Goal: Find contact information: Find contact information

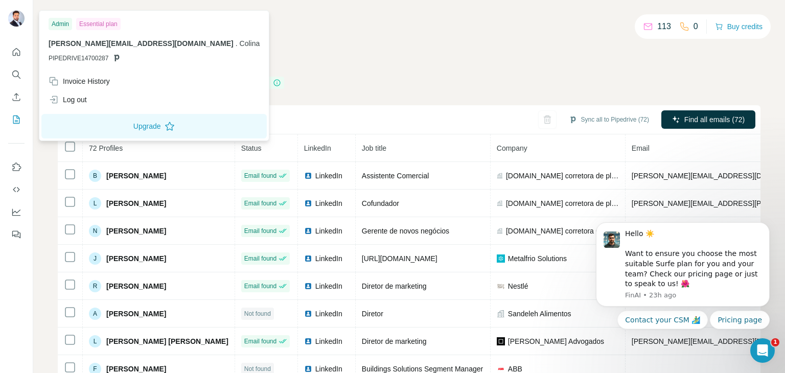
click at [17, 27] on div at bounding box center [16, 19] width 16 height 18
click at [12, 52] on icon "Quick start" at bounding box center [16, 52] width 10 height 10
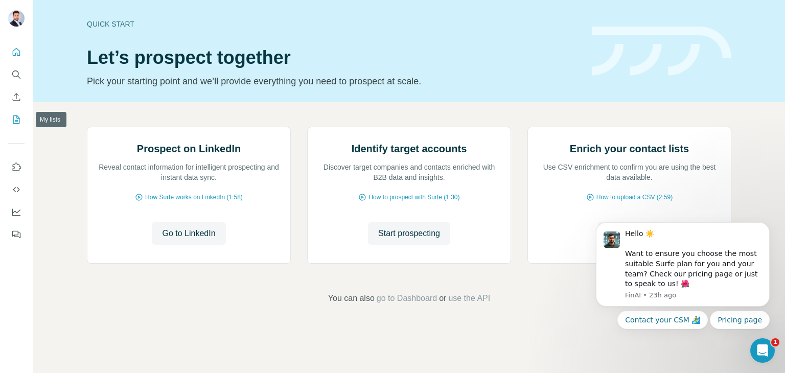
click at [12, 116] on icon "My lists" at bounding box center [16, 119] width 10 height 10
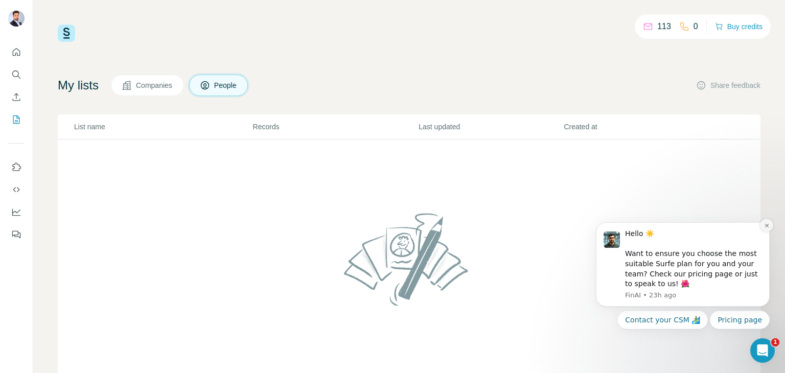
click at [765, 226] on icon "Dismiss notification" at bounding box center [767, 226] width 6 height 6
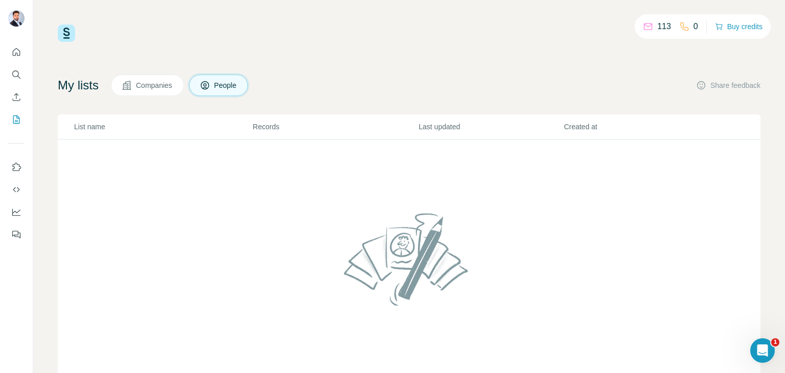
click at [172, 91] on button "Companies" at bounding box center [147, 85] width 73 height 21
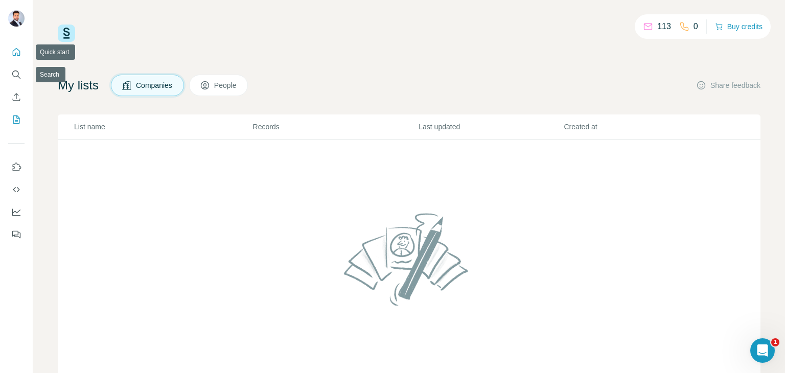
click at [22, 52] on button "Quick start" at bounding box center [16, 52] width 16 height 18
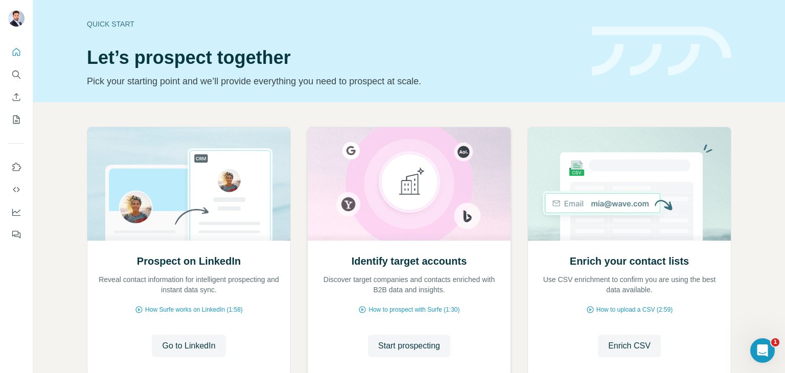
scroll to position [68, 0]
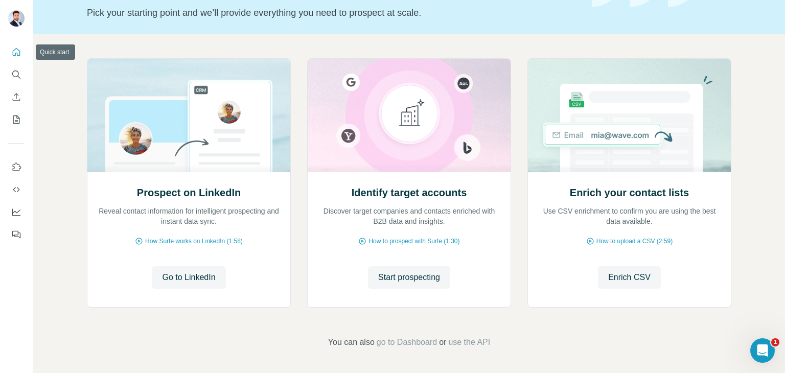
click at [17, 51] on icon "Quick start" at bounding box center [16, 52] width 10 height 10
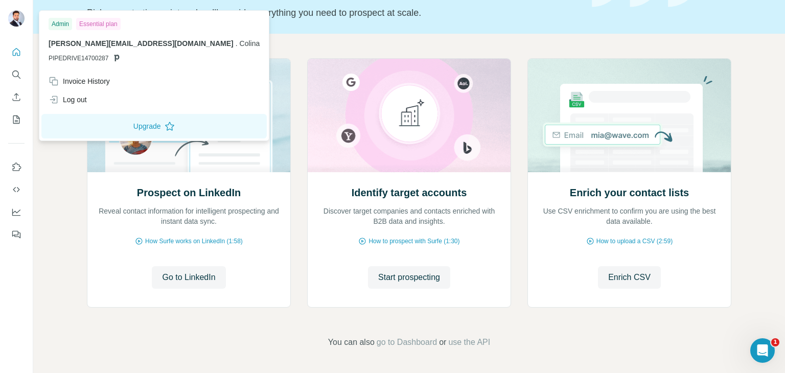
click at [18, 27] on div at bounding box center [16, 19] width 16 height 18
click at [384, 42] on div "Prospect on LinkedIn Reveal contact information for intelligent prospecting and…" at bounding box center [408, 203] width 751 height 339
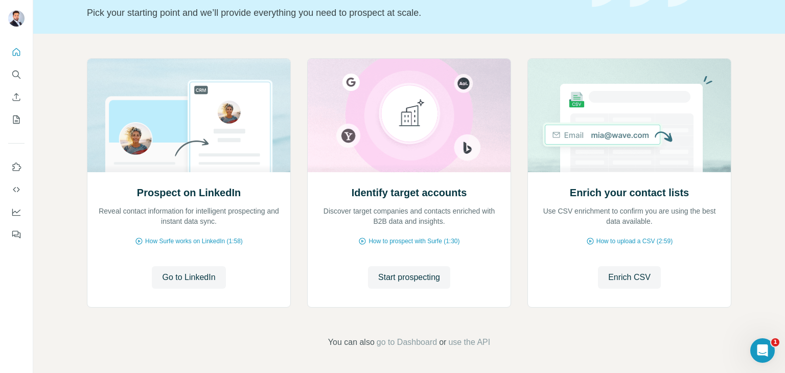
scroll to position [0, 0]
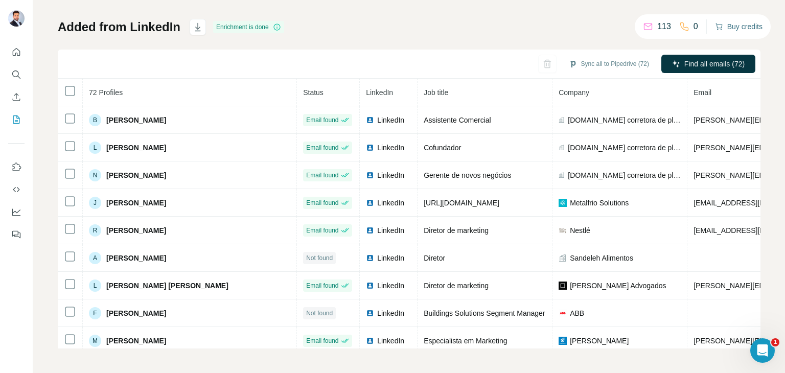
click at [747, 27] on button "Buy credits" at bounding box center [739, 26] width 48 height 14
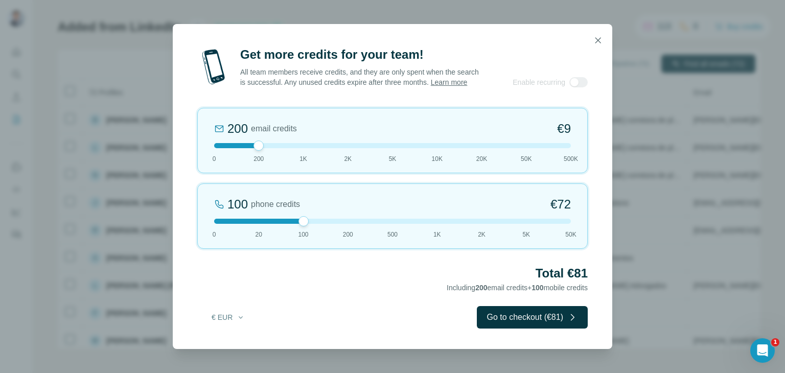
drag, startPoint x: 259, startPoint y: 224, endPoint x: 295, endPoint y: 231, distance: 36.0
click at [295, 231] on div "100 phone credits €72 0 20 100 200 500 1K 2K 5K 50K" at bounding box center [392, 215] width 390 height 65
drag, startPoint x: 259, startPoint y: 150, endPoint x: 123, endPoint y: 152, distance: 136.4
click at [123, 152] on div "Get more credits for your team! All team members receive credits, and they are …" at bounding box center [392, 186] width 785 height 373
click at [599, 37] on icon "button" at bounding box center [598, 40] width 6 height 6
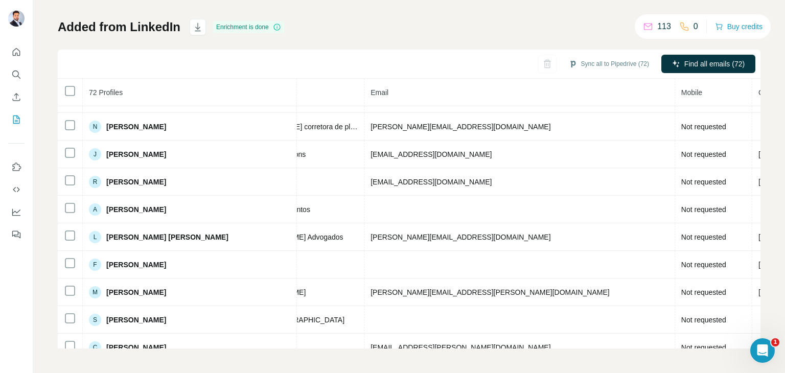
scroll to position [0, 323]
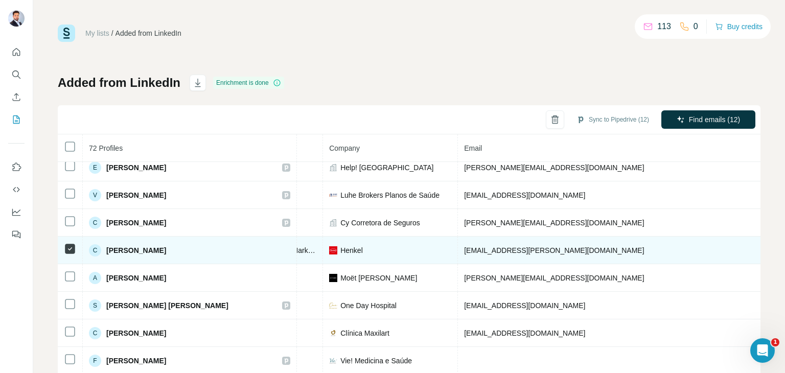
scroll to position [1171, 229]
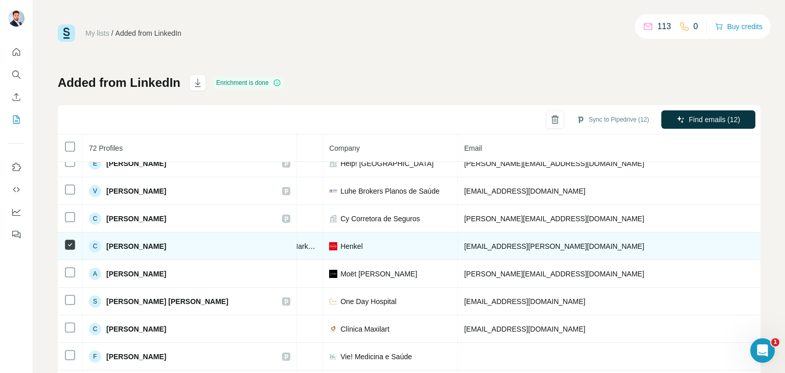
click at [67, 270] on td at bounding box center [70, 274] width 25 height 28
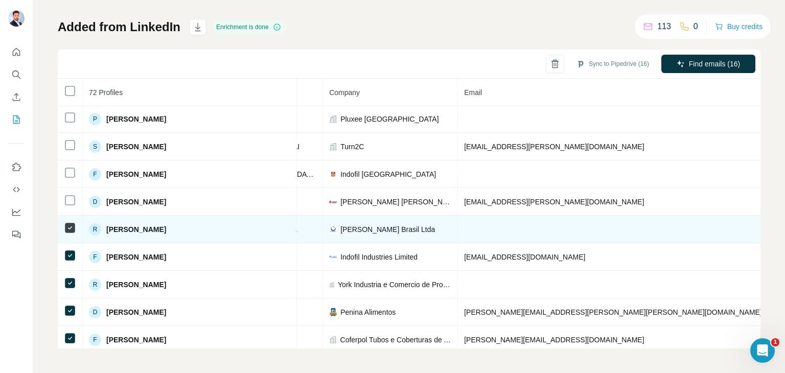
scroll to position [438, 229]
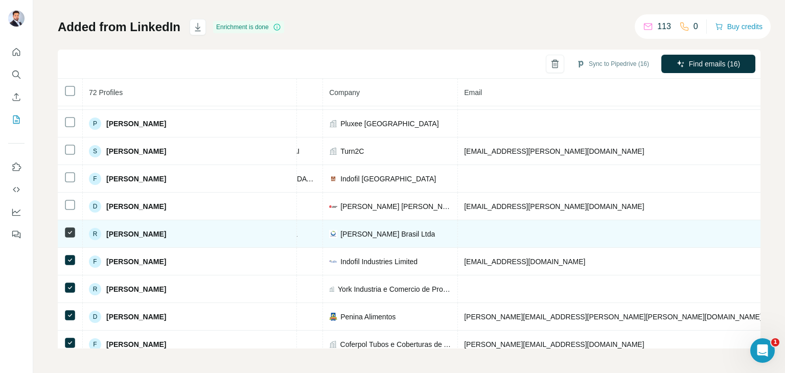
click at [65, 208] on td at bounding box center [70, 207] width 25 height 28
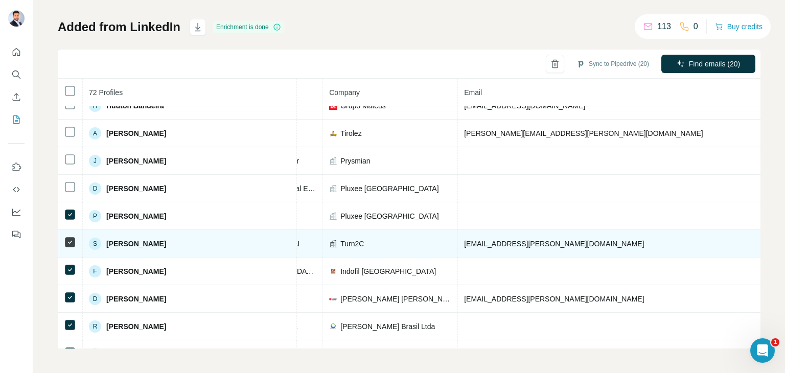
scroll to position [345, 229]
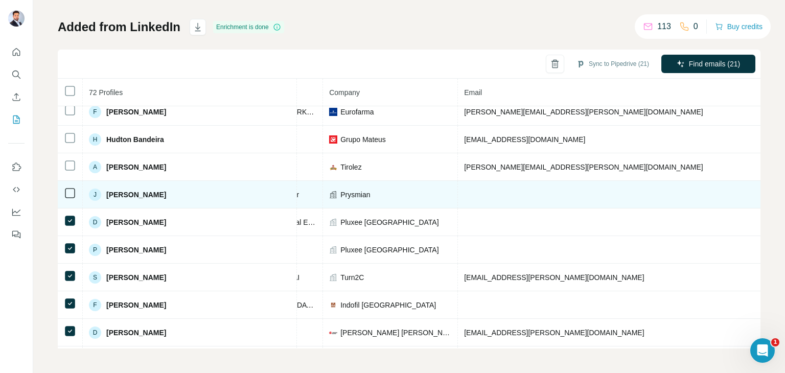
click at [63, 188] on td at bounding box center [70, 195] width 25 height 28
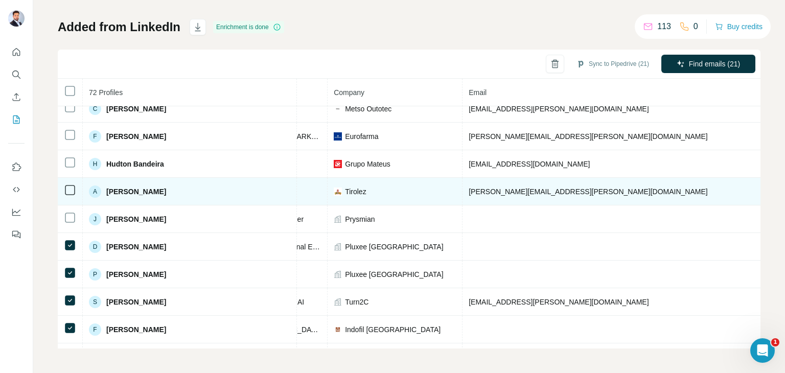
scroll to position [286, 225]
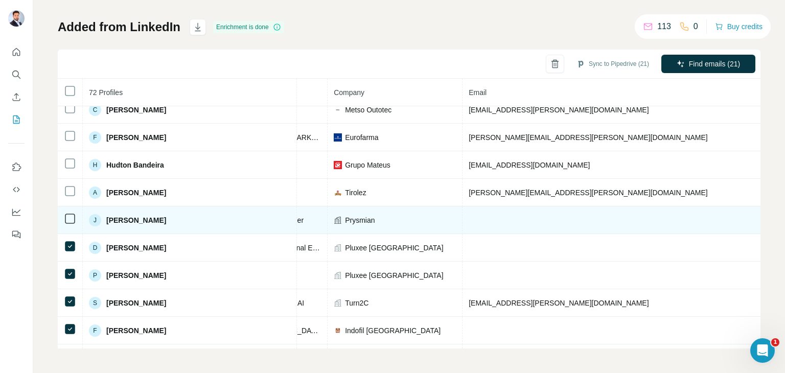
click at [67, 212] on div at bounding box center [70, 218] width 12 height 12
click at [64, 214] on icon at bounding box center [70, 218] width 12 height 12
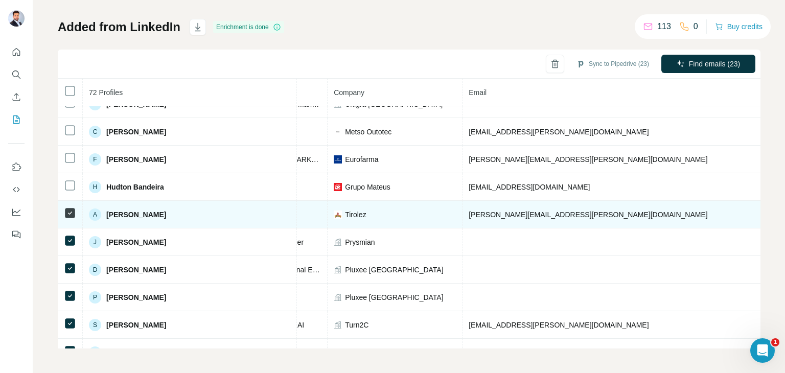
scroll to position [264, 225]
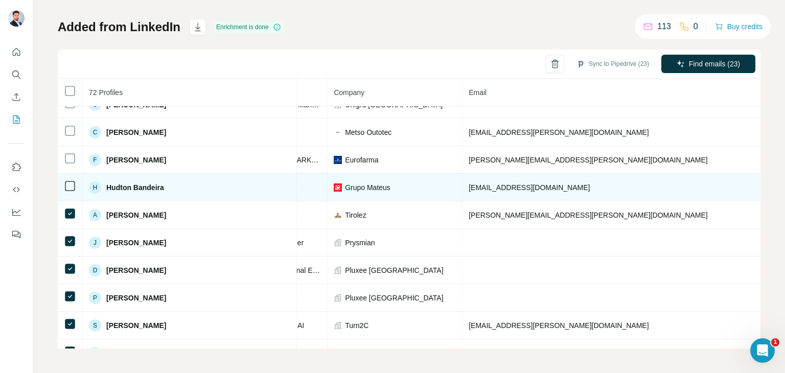
click at [78, 181] on td at bounding box center [70, 188] width 25 height 28
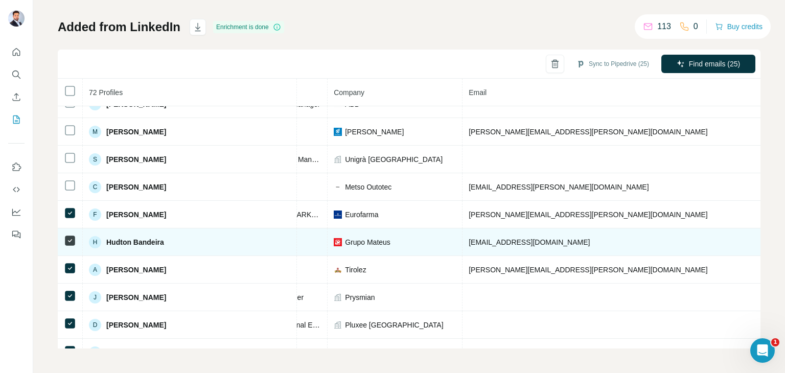
scroll to position [209, 225]
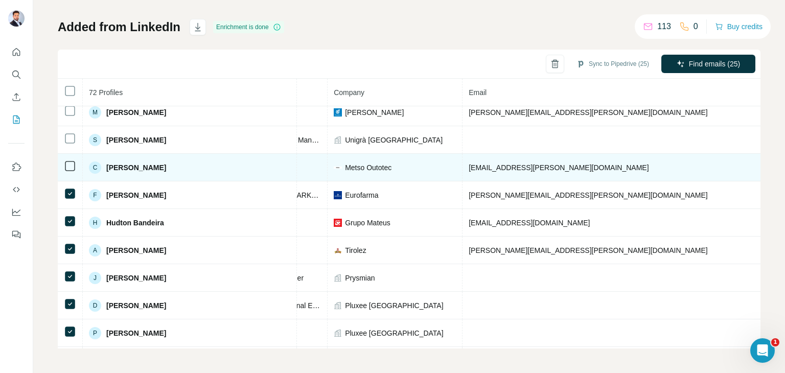
click at [69, 187] on icon at bounding box center [70, 193] width 12 height 12
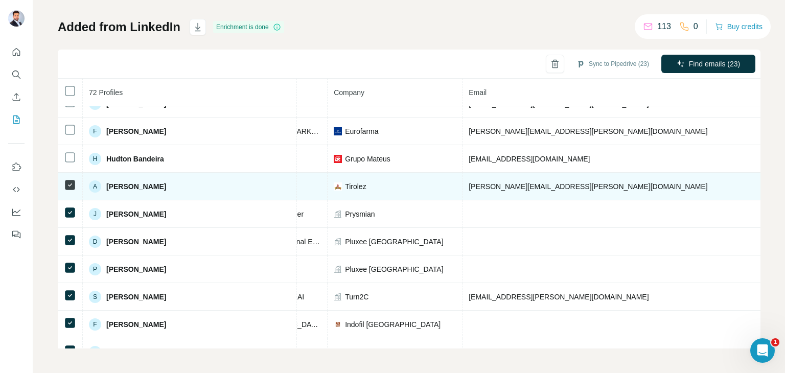
scroll to position [292, 225]
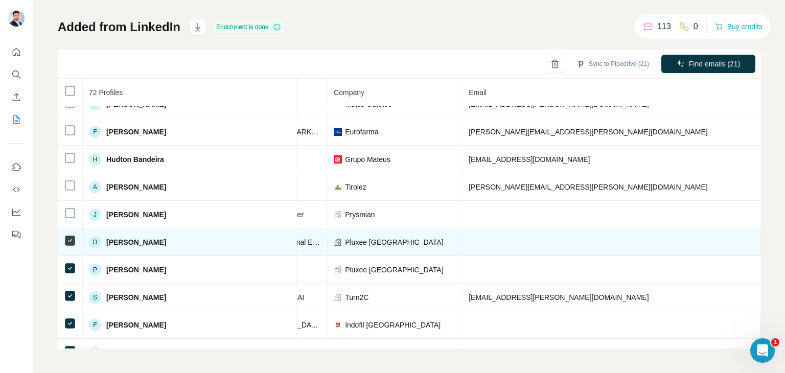
click at [63, 239] on td at bounding box center [70, 242] width 25 height 28
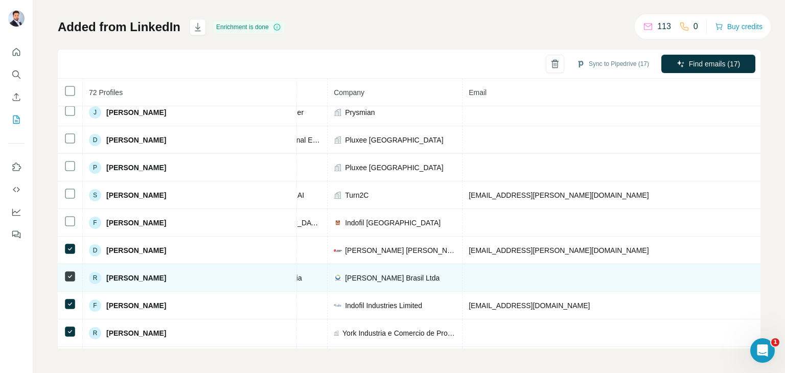
scroll to position [445, 225]
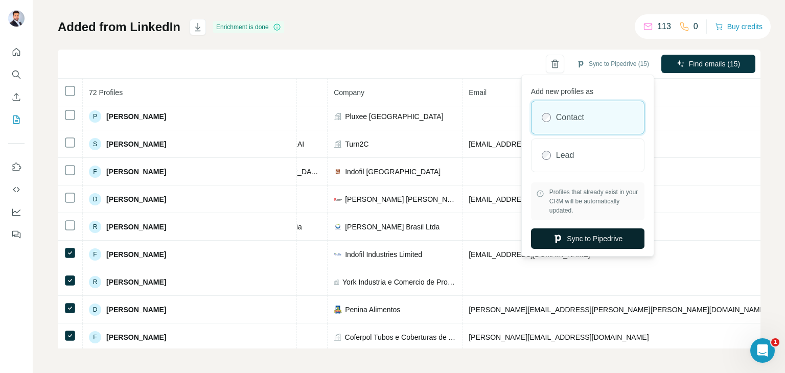
click at [611, 238] on button "Sync to Pipedrive" at bounding box center [587, 238] width 113 height 20
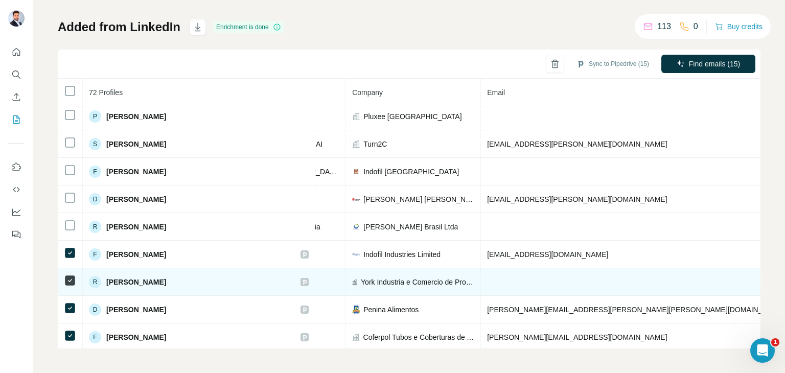
copy span "[PHONE_NUMBER]"
drag, startPoint x: 637, startPoint y: 276, endPoint x: 580, endPoint y: 269, distance: 57.7
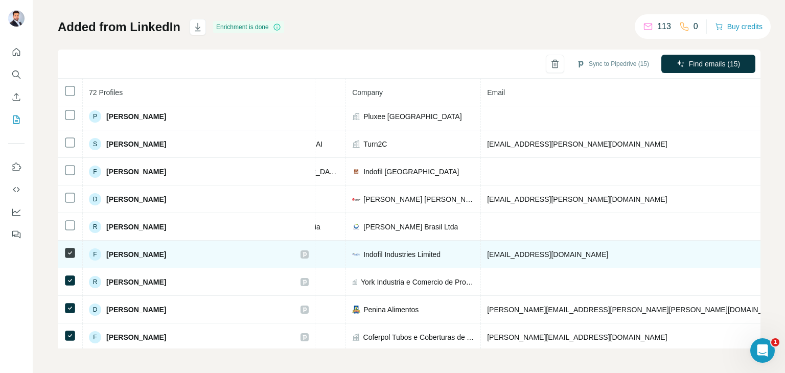
copy span "[PHONE_NUMBER]"
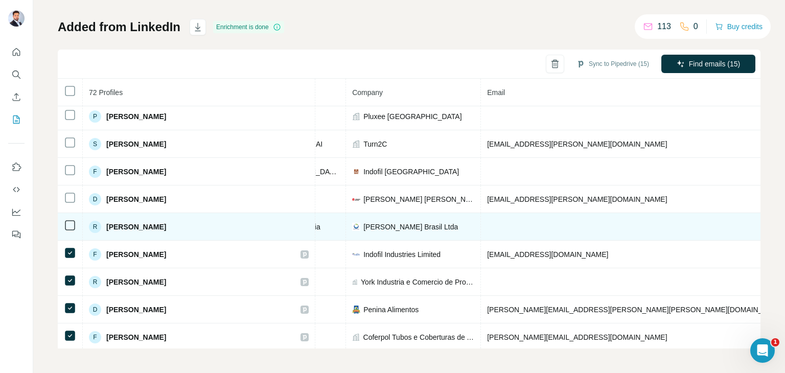
drag, startPoint x: 580, startPoint y: 250, endPoint x: 623, endPoint y: 221, distance: 51.6
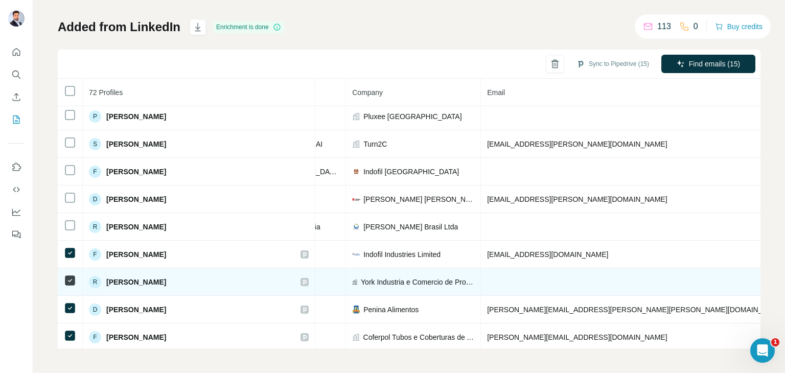
copy span "[PHONE_NUMBER]"
drag, startPoint x: 580, startPoint y: 277, endPoint x: 645, endPoint y: 278, distance: 64.9
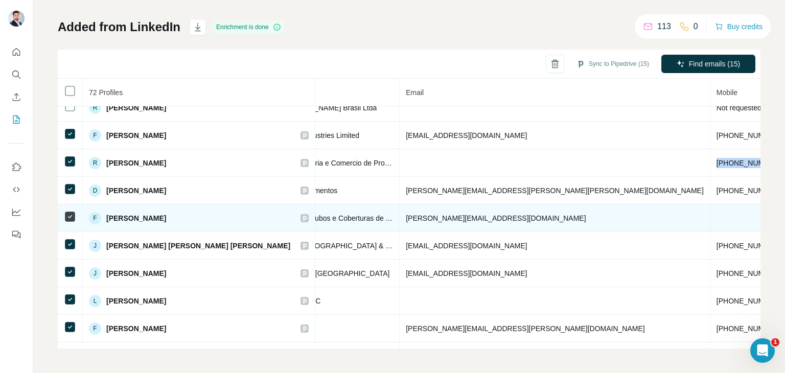
scroll to position [565, 309]
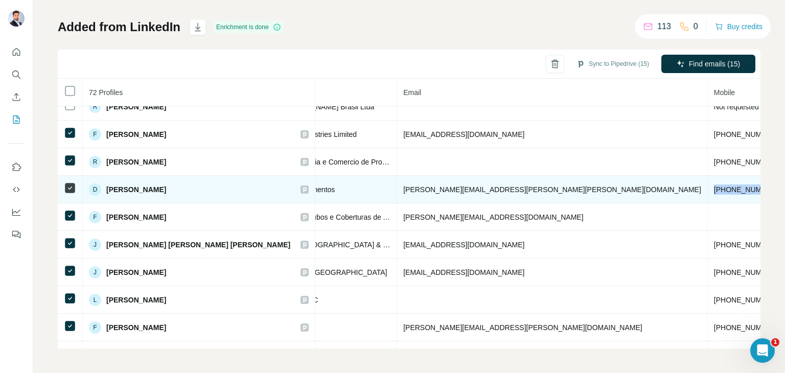
copy span "[PHONE_NUMBER]"
drag, startPoint x: 496, startPoint y: 181, endPoint x: 555, endPoint y: 188, distance: 59.7
click at [707, 188] on td "[PHONE_NUMBER]" at bounding box center [745, 190] width 77 height 28
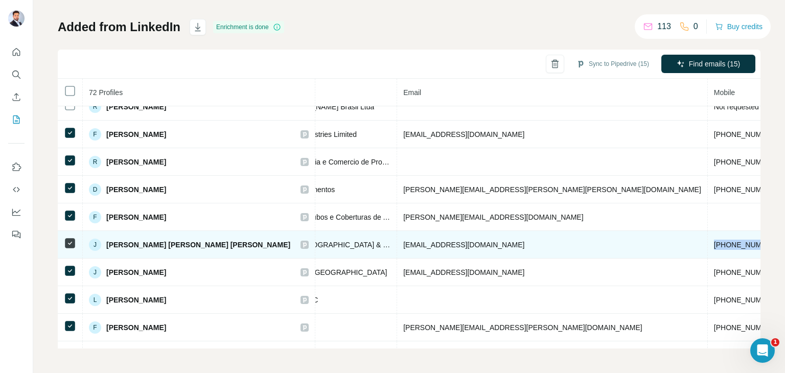
copy span "[PHONE_NUMBER]"
drag, startPoint x: 495, startPoint y: 237, endPoint x: 566, endPoint y: 240, distance: 70.5
click at [566, 240] on tr "J [PERSON_NAME] [PERSON_NAME] [PERSON_NAME] Found LinkedIn Regional Director of…" at bounding box center [413, 245] width 1328 height 28
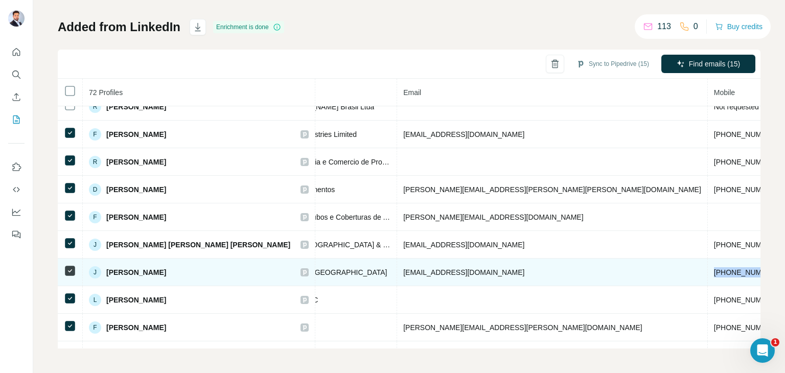
copy span "[PHONE_NUMBER]"
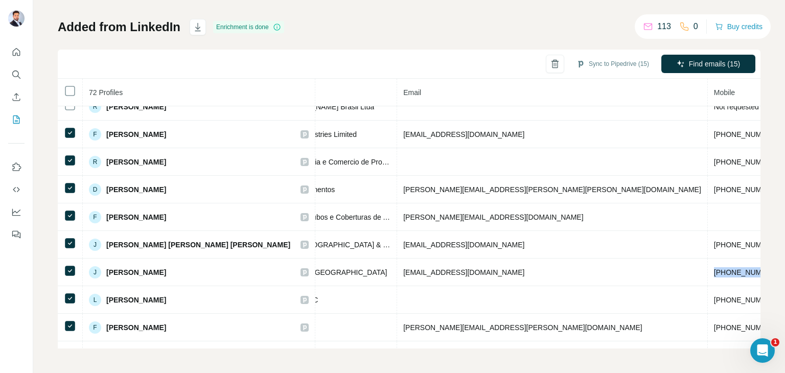
drag, startPoint x: 496, startPoint y: 264, endPoint x: 602, endPoint y: 23, distance: 263.0
click at [714, 268] on span "[PHONE_NUMBER]" at bounding box center [746, 272] width 64 height 8
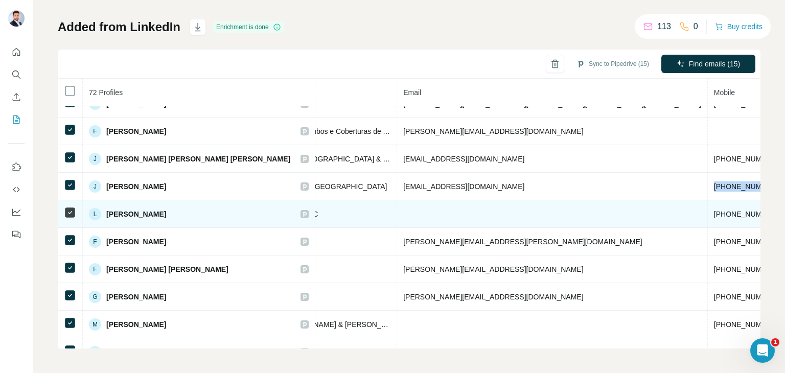
scroll to position [722, 309]
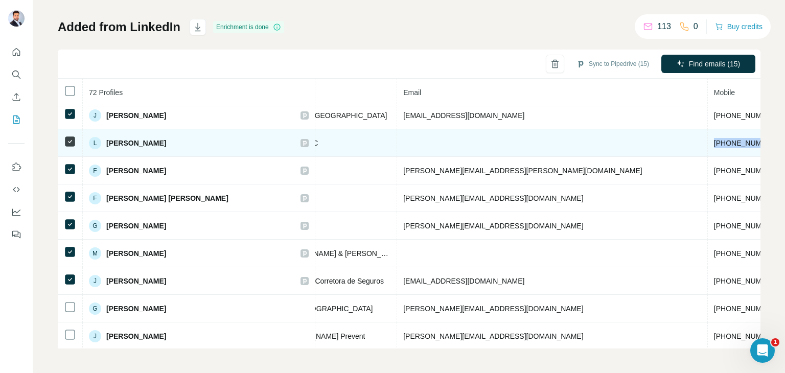
copy span "[PHONE_NUMBER]"
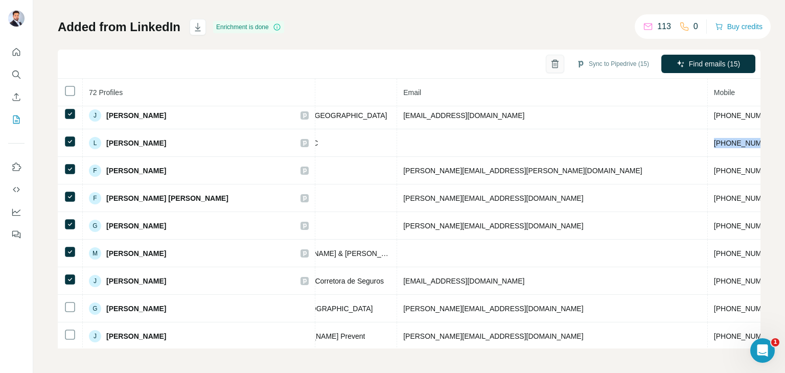
drag, startPoint x: 496, startPoint y: 137, endPoint x: 535, endPoint y: 55, distance: 91.2
click at [714, 139] on span "[PHONE_NUMBER]" at bounding box center [746, 143] width 64 height 8
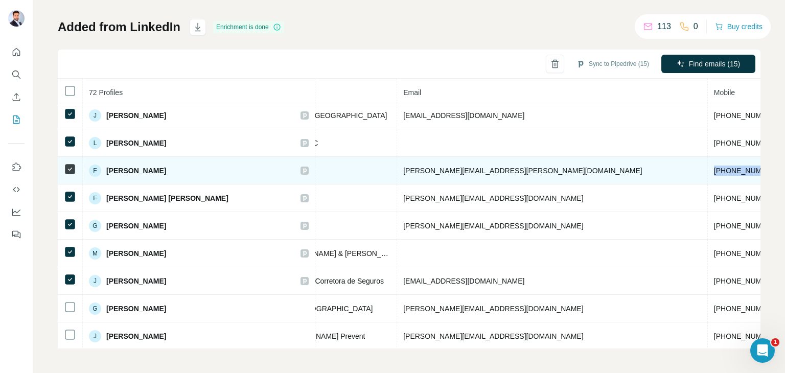
copy span "[PHONE_NUMBER]"
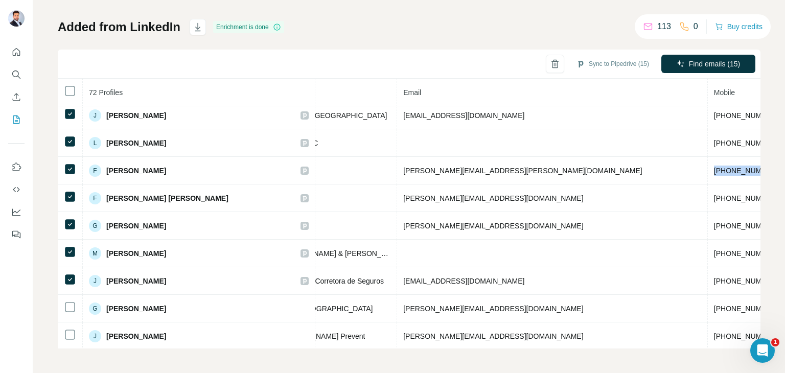
drag, startPoint x: 496, startPoint y: 163, endPoint x: 537, endPoint y: 10, distance: 158.5
click at [714, 167] on span "[PHONE_NUMBER]" at bounding box center [746, 171] width 64 height 8
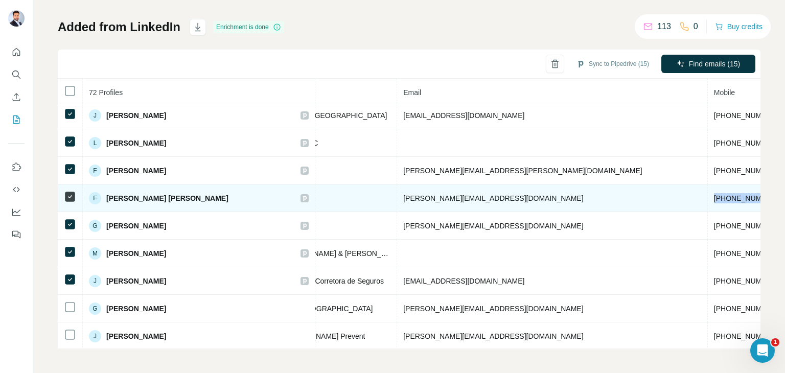
copy span "[PHONE_NUMBER]"
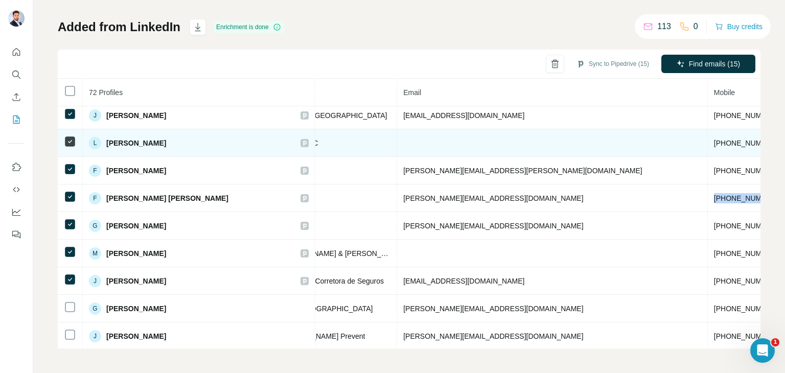
drag, startPoint x: 497, startPoint y: 190, endPoint x: 551, endPoint y: 129, distance: 81.1
click at [714, 194] on span "[PHONE_NUMBER]" at bounding box center [746, 198] width 64 height 8
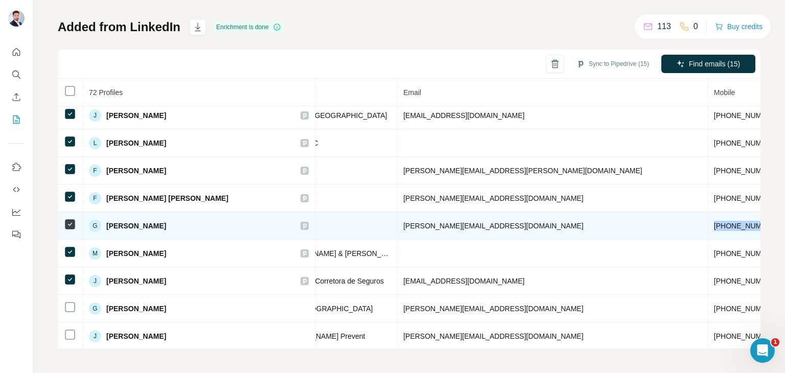
copy span "[PHONE_NUMBER]"
drag, startPoint x: 496, startPoint y: 219, endPoint x: 558, endPoint y: 222, distance: 61.9
click at [707, 222] on td "[PHONE_NUMBER]" at bounding box center [745, 226] width 77 height 28
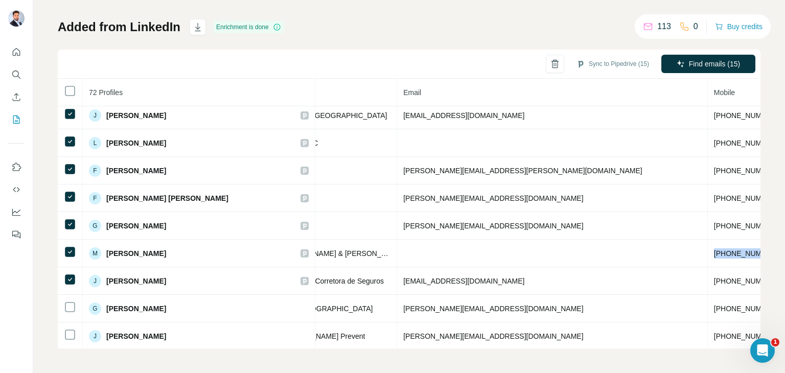
drag, startPoint x: 496, startPoint y: 244, endPoint x: 507, endPoint y: 13, distance: 231.1
click at [714, 249] on span "[PHONE_NUMBER]" at bounding box center [746, 253] width 64 height 8
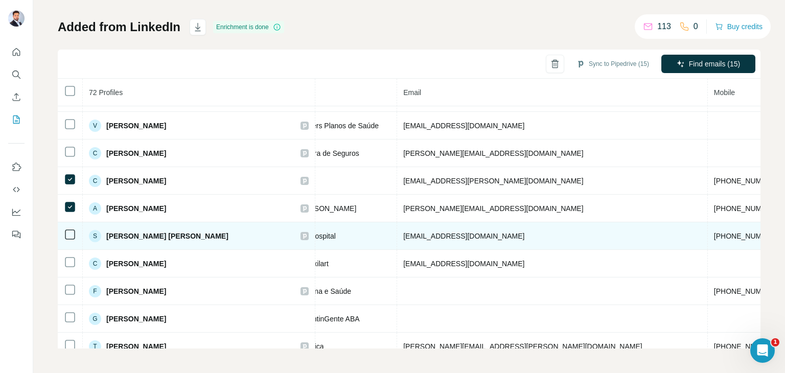
scroll to position [1179, 309]
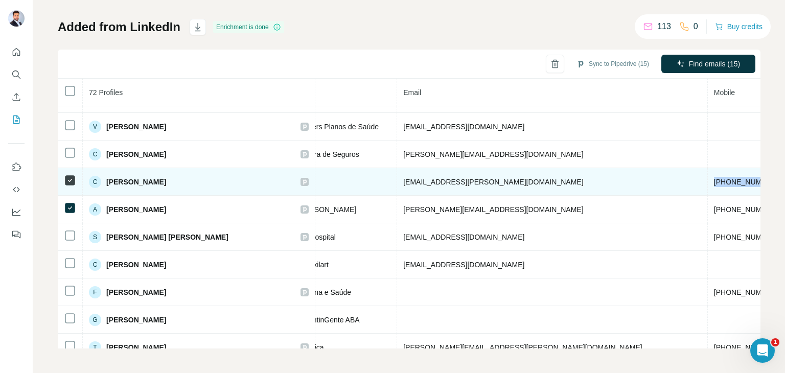
drag, startPoint x: 495, startPoint y: 170, endPoint x: 547, endPoint y: 174, distance: 51.2
click at [707, 174] on td "[PHONE_NUMBER]" at bounding box center [745, 182] width 77 height 28
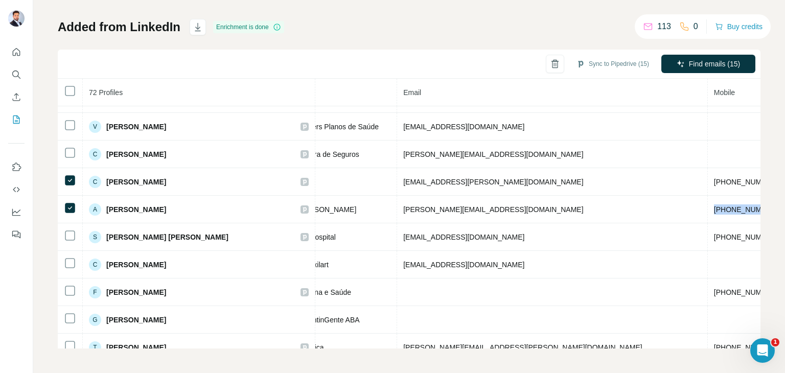
drag, startPoint x: 495, startPoint y: 198, endPoint x: 515, endPoint y: 90, distance: 109.5
click at [707, 199] on td "[PHONE_NUMBER]" at bounding box center [745, 210] width 77 height 28
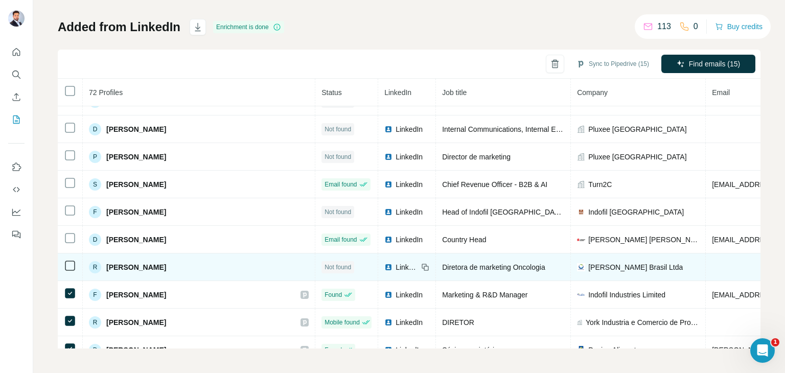
scroll to position [394, 0]
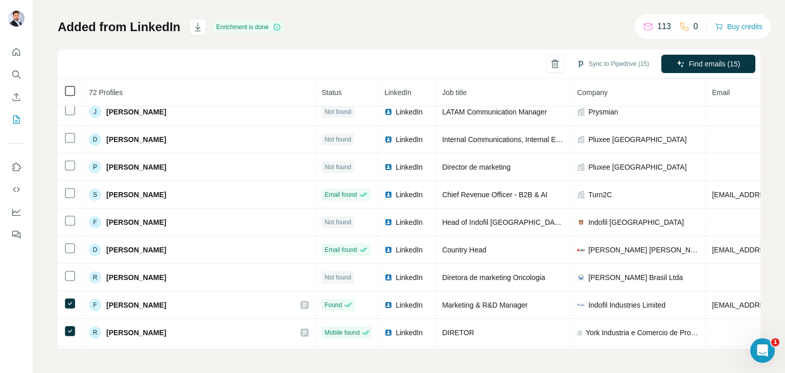
click at [68, 85] on icon at bounding box center [70, 91] width 12 height 12
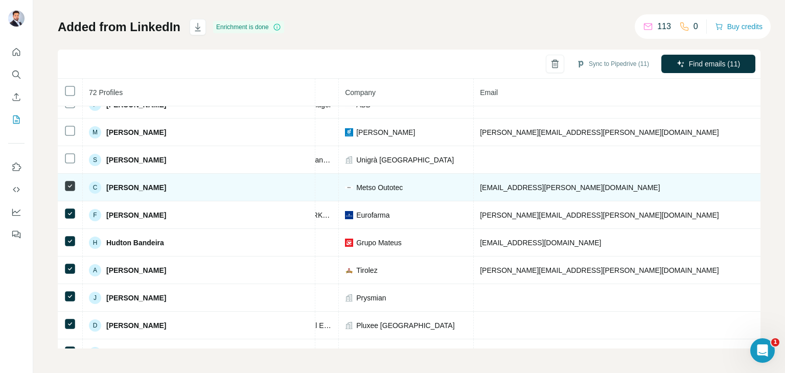
scroll to position [200, 232]
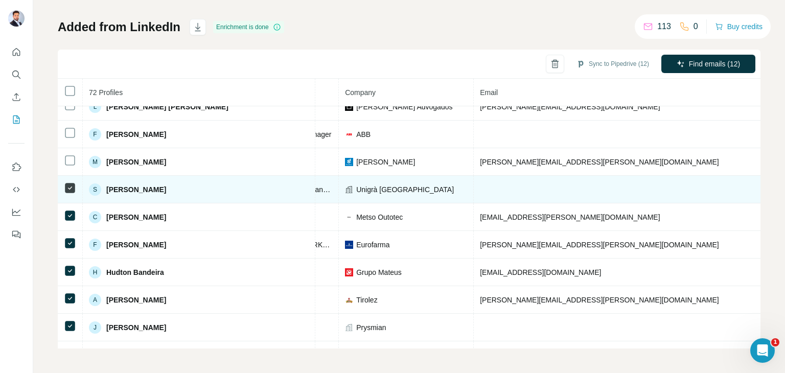
click at [69, 164] on td at bounding box center [70, 162] width 25 height 28
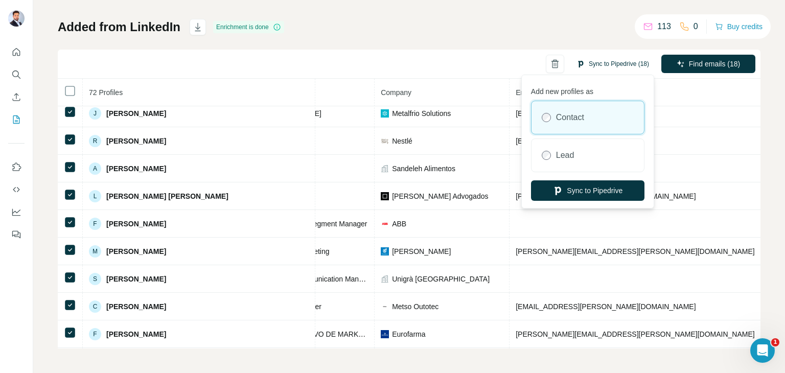
scroll to position [88, 196]
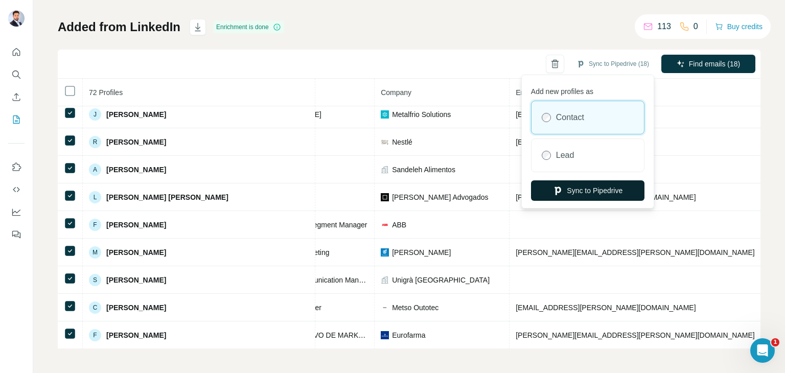
click at [610, 189] on button "Sync to Pipedrive" at bounding box center [587, 190] width 113 height 20
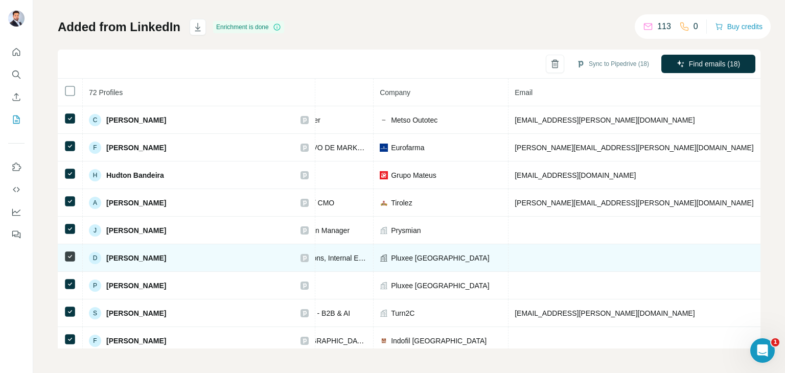
scroll to position [276, 196]
